Goal: Task Accomplishment & Management: Manage account settings

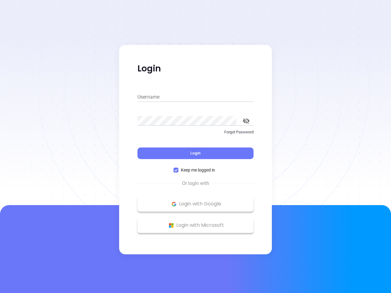
click at [195, 147] on div "Login" at bounding box center [195, 149] width 116 height 19
click at [195, 97] on input "Username" at bounding box center [195, 97] width 116 height 10
click at [246, 121] on icon "toggle password visibility" at bounding box center [246, 121] width 7 height 6
click at [195, 153] on span "Login" at bounding box center [195, 153] width 10 height 5
click at [195, 170] on span "Keep me logged in" at bounding box center [197, 170] width 39 height 7
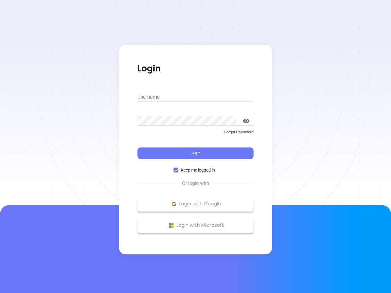
click at [178, 170] on input "Keep me logged in" at bounding box center [175, 170] width 5 height 5
checkbox input "false"
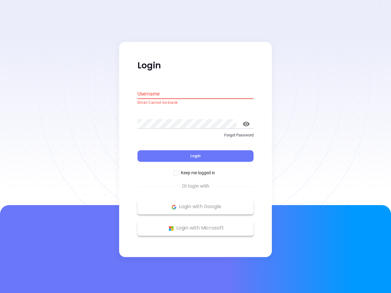
click at [195, 204] on p "Login with Google" at bounding box center [195, 206] width 110 height 9
click at [195, 225] on p "Login with Microsoft" at bounding box center [195, 228] width 110 height 9
